Goal: Find specific page/section: Find specific page/section

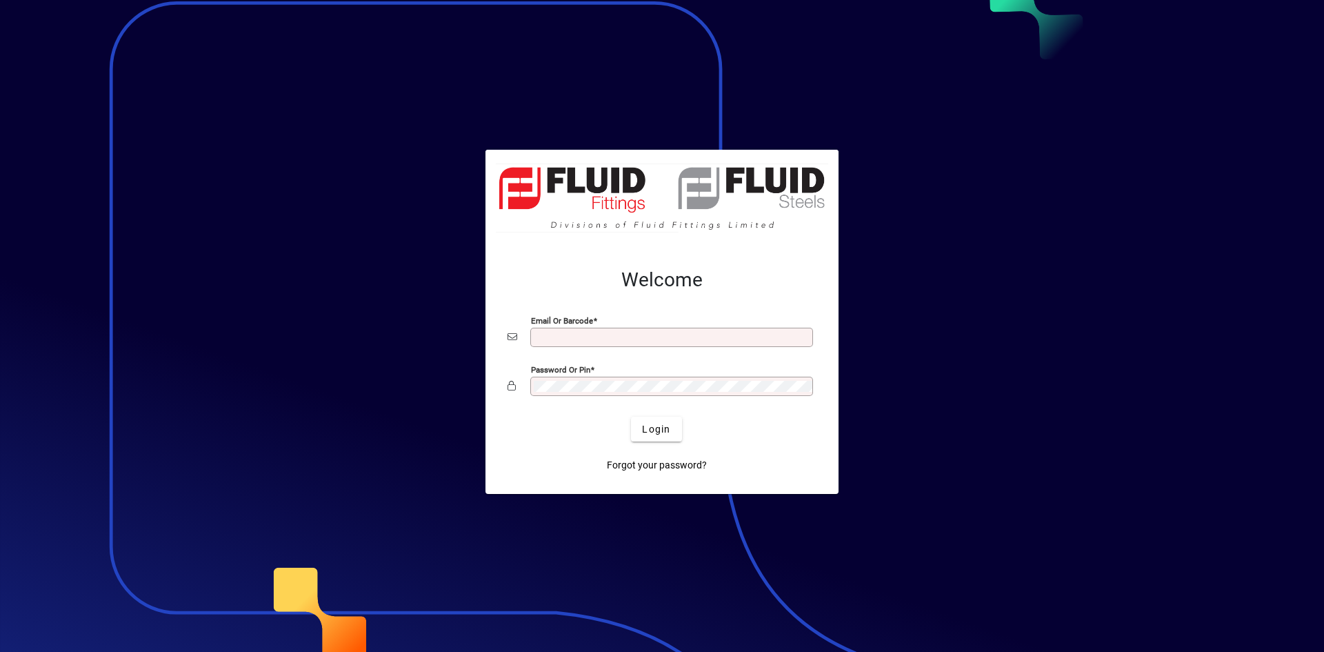
type input "**********"
click at [671, 430] on span "submit" at bounding box center [656, 428] width 50 height 33
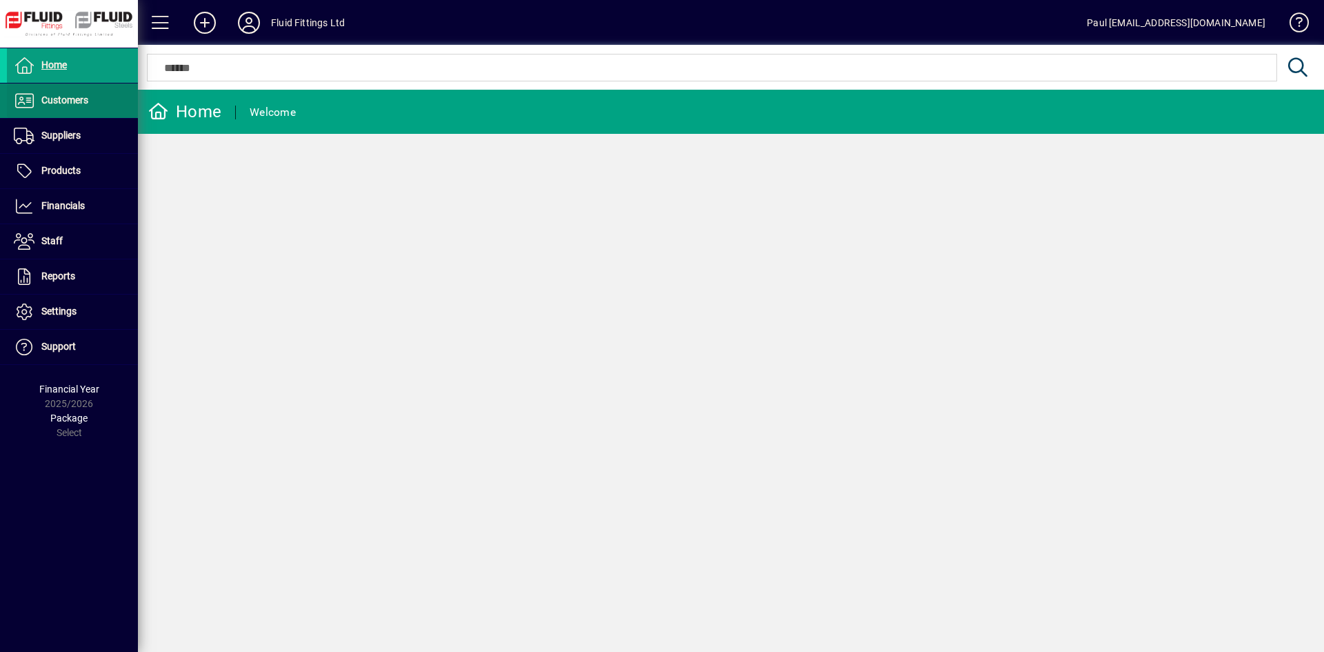
click at [39, 94] on span "Customers" at bounding box center [47, 100] width 81 height 17
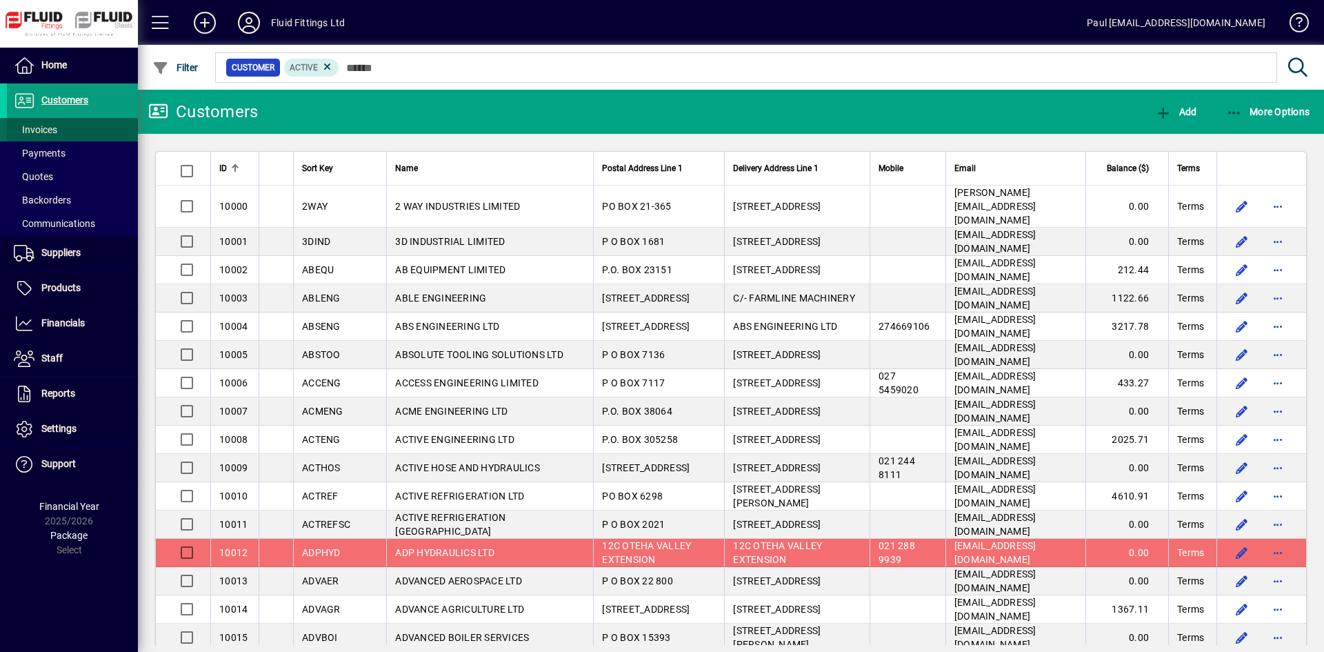
click at [48, 128] on span "Invoices" at bounding box center [35, 129] width 43 height 11
